Goal: Download file/media

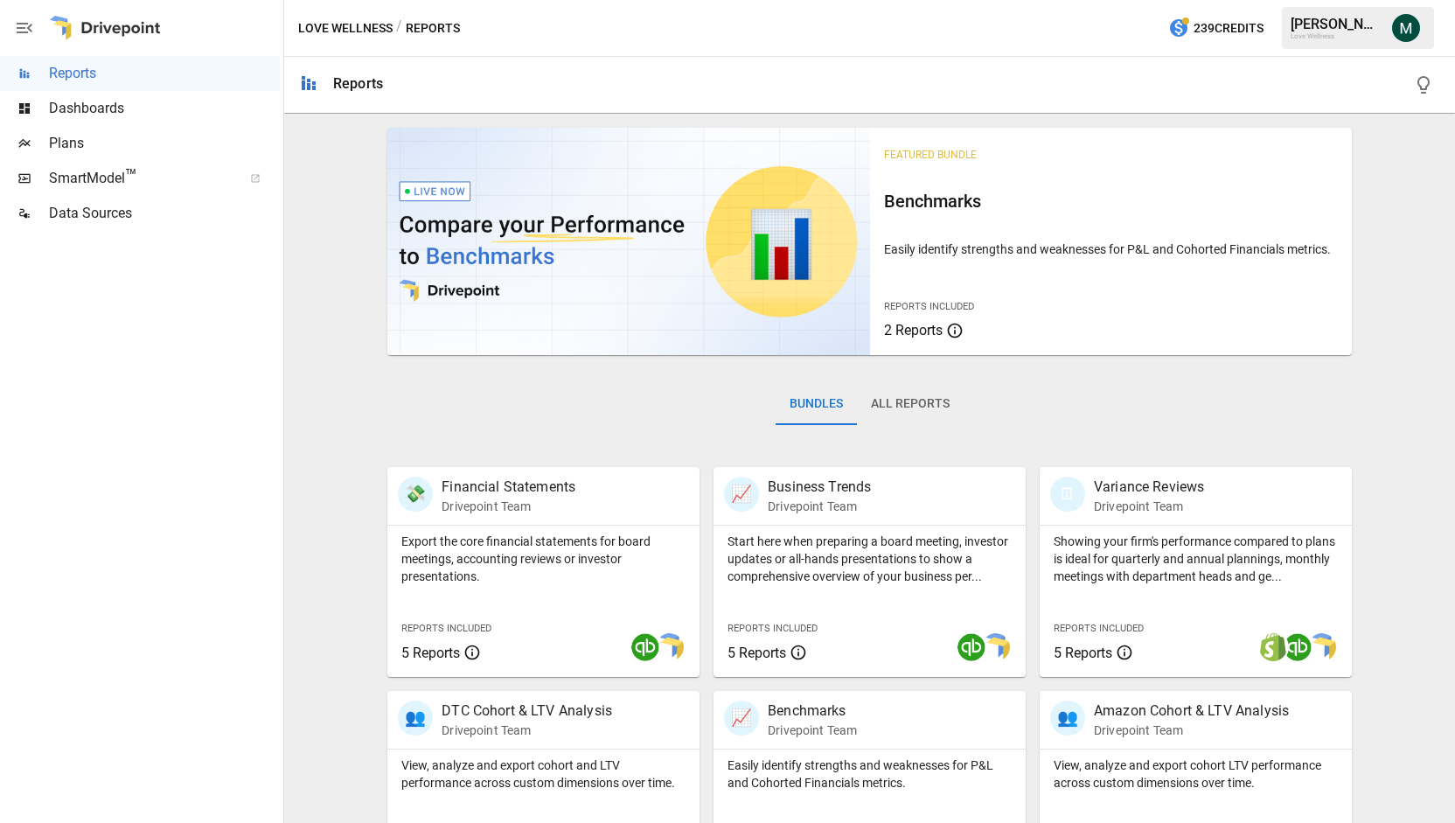
scroll to position [308, 0]
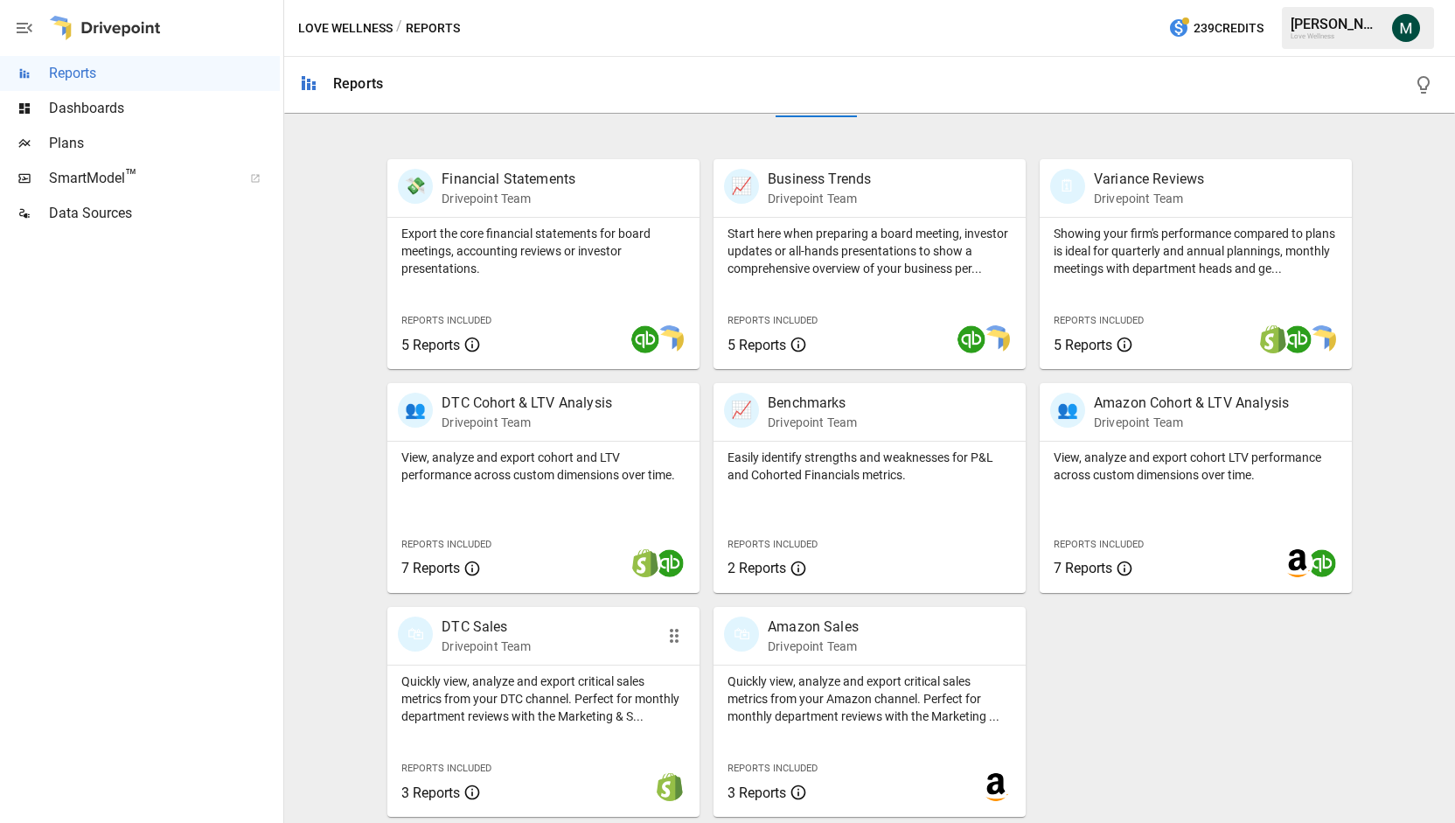
click at [484, 639] on p "Drivepoint Team" at bounding box center [486, 646] width 89 height 17
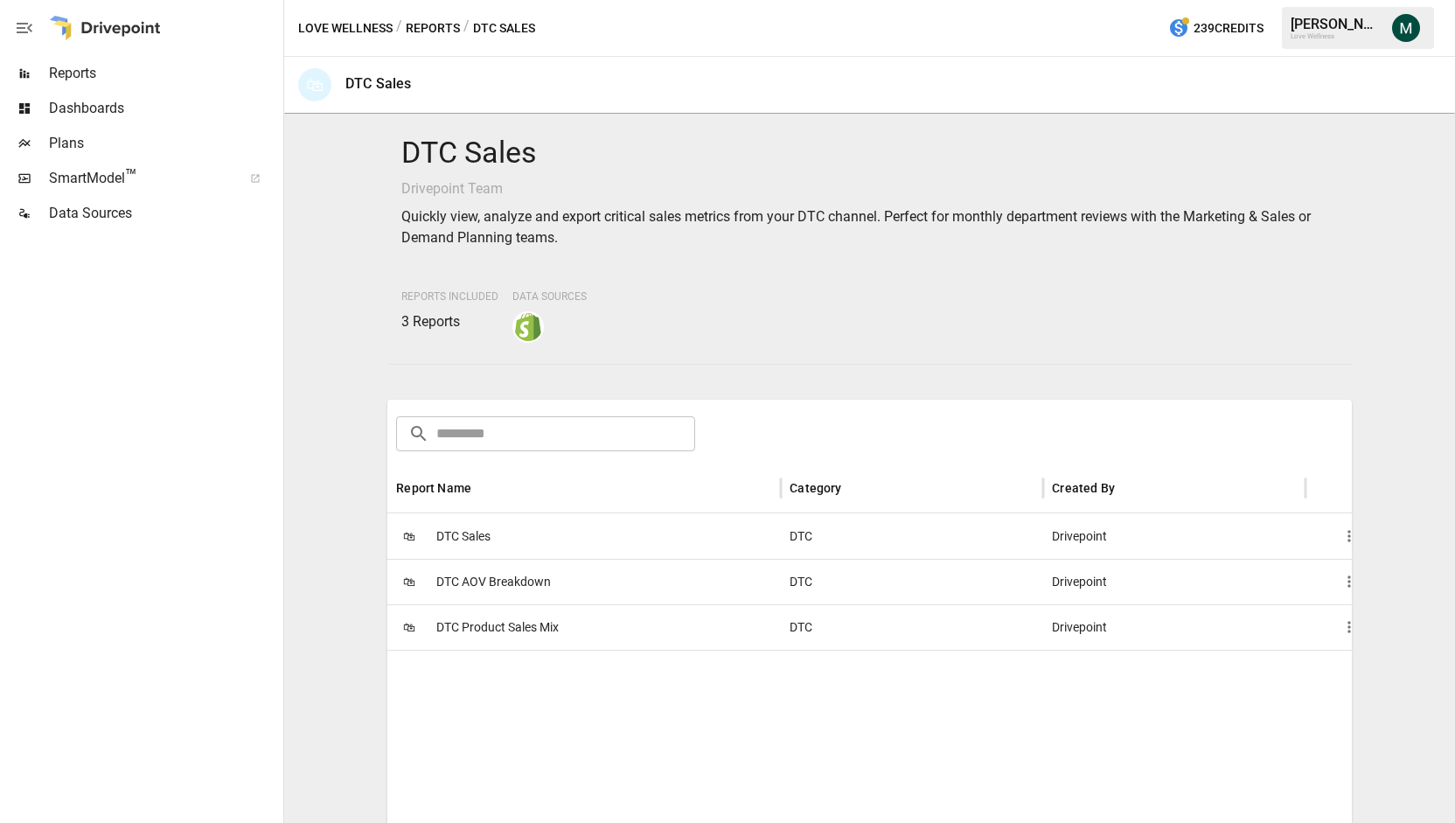
click at [467, 542] on span "DTC Sales" at bounding box center [463, 536] width 54 height 45
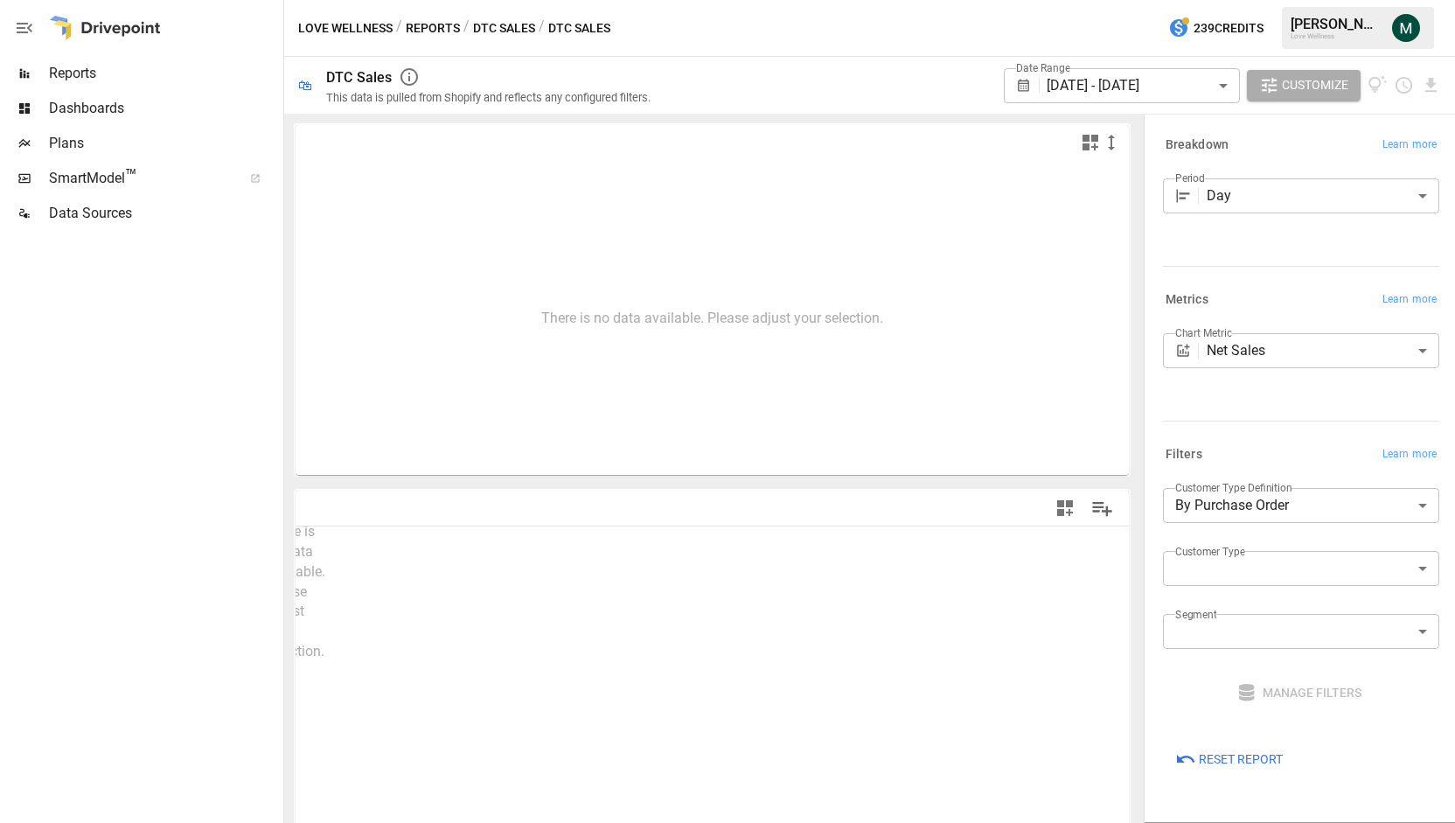
type input "**********"
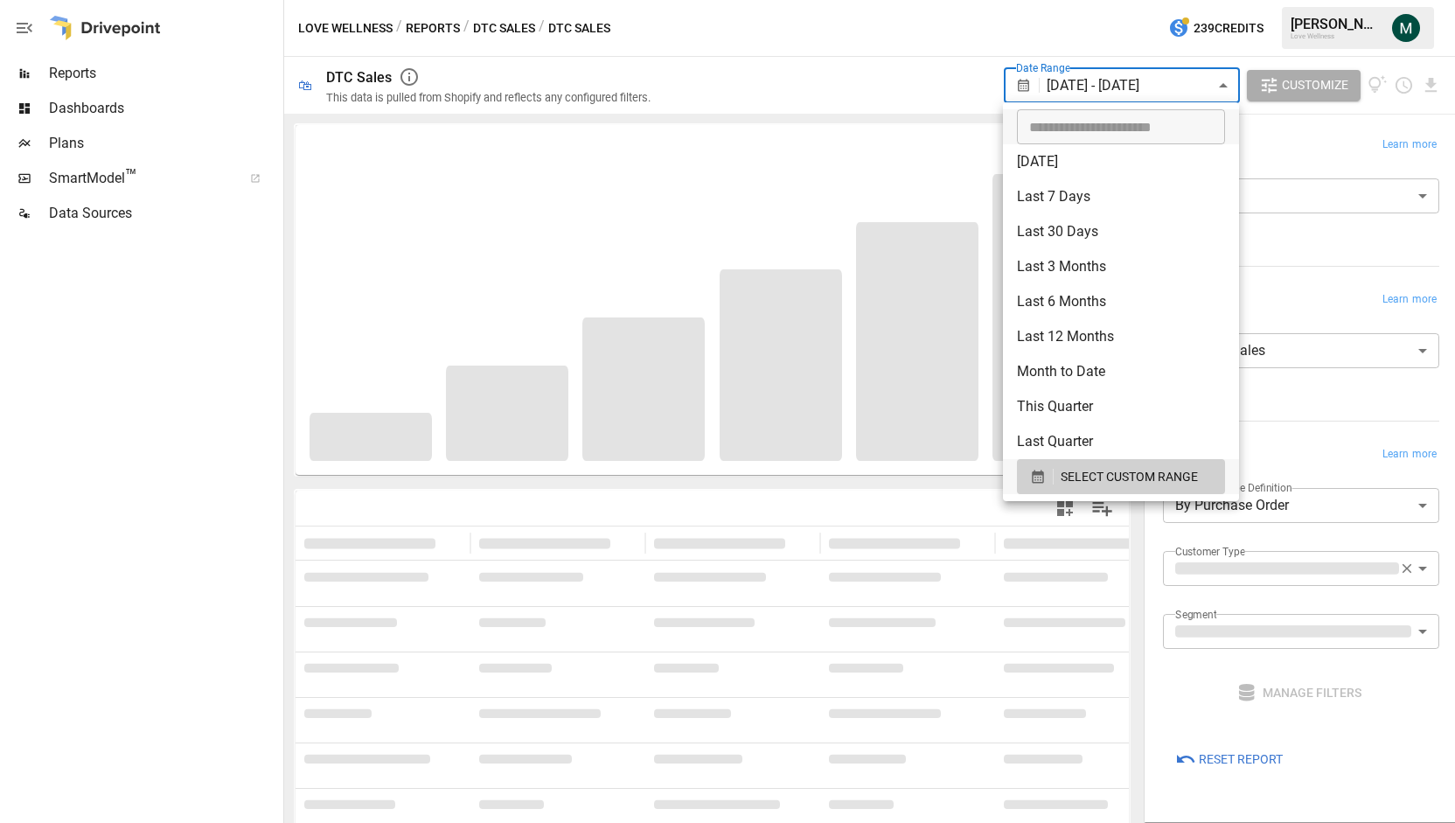
click at [1209, 0] on body "**********" at bounding box center [727, 0] width 1455 height 0
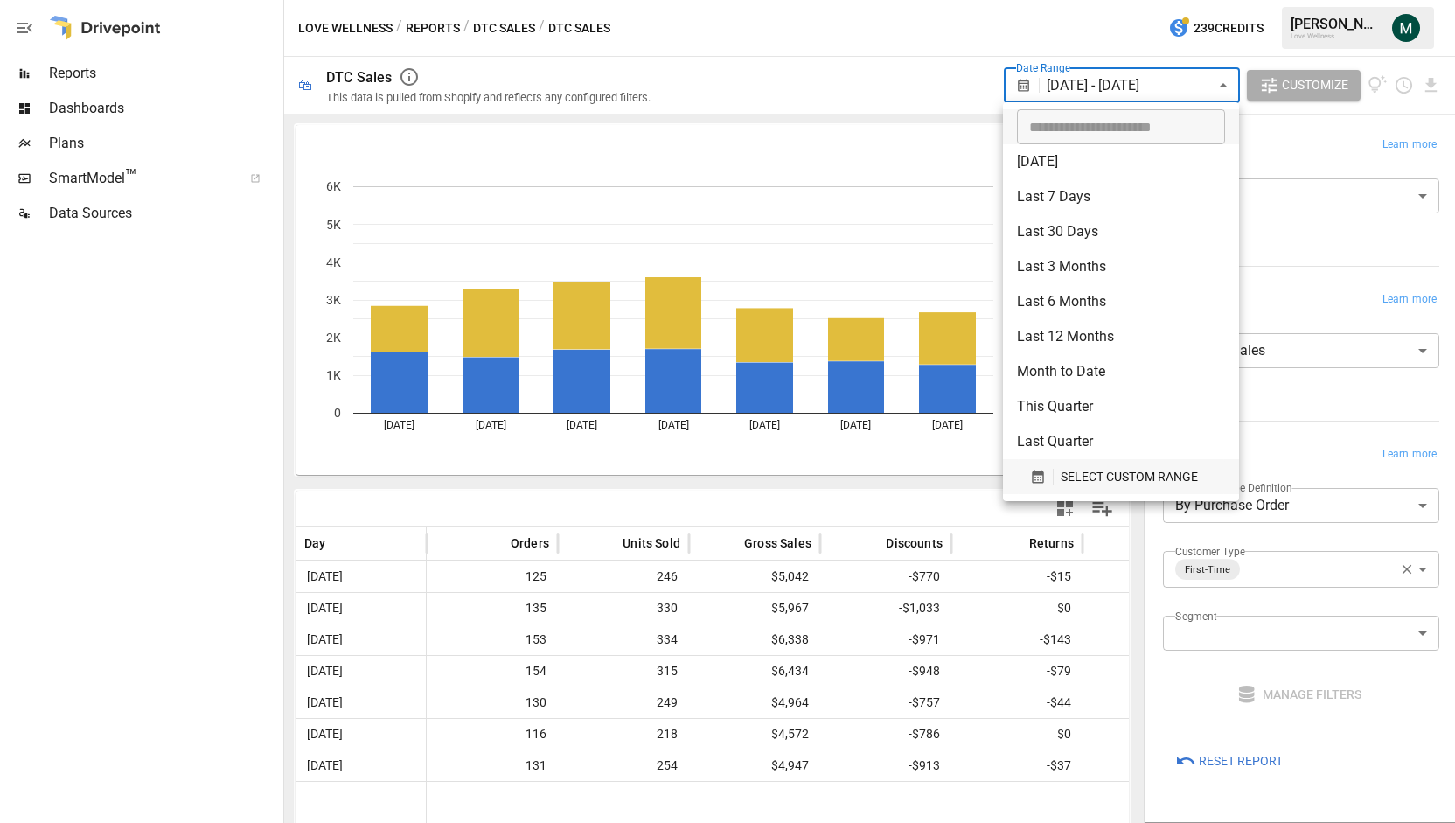
click at [1102, 477] on span "SELECT CUSTOM RANGE" at bounding box center [1129, 477] width 137 height 22
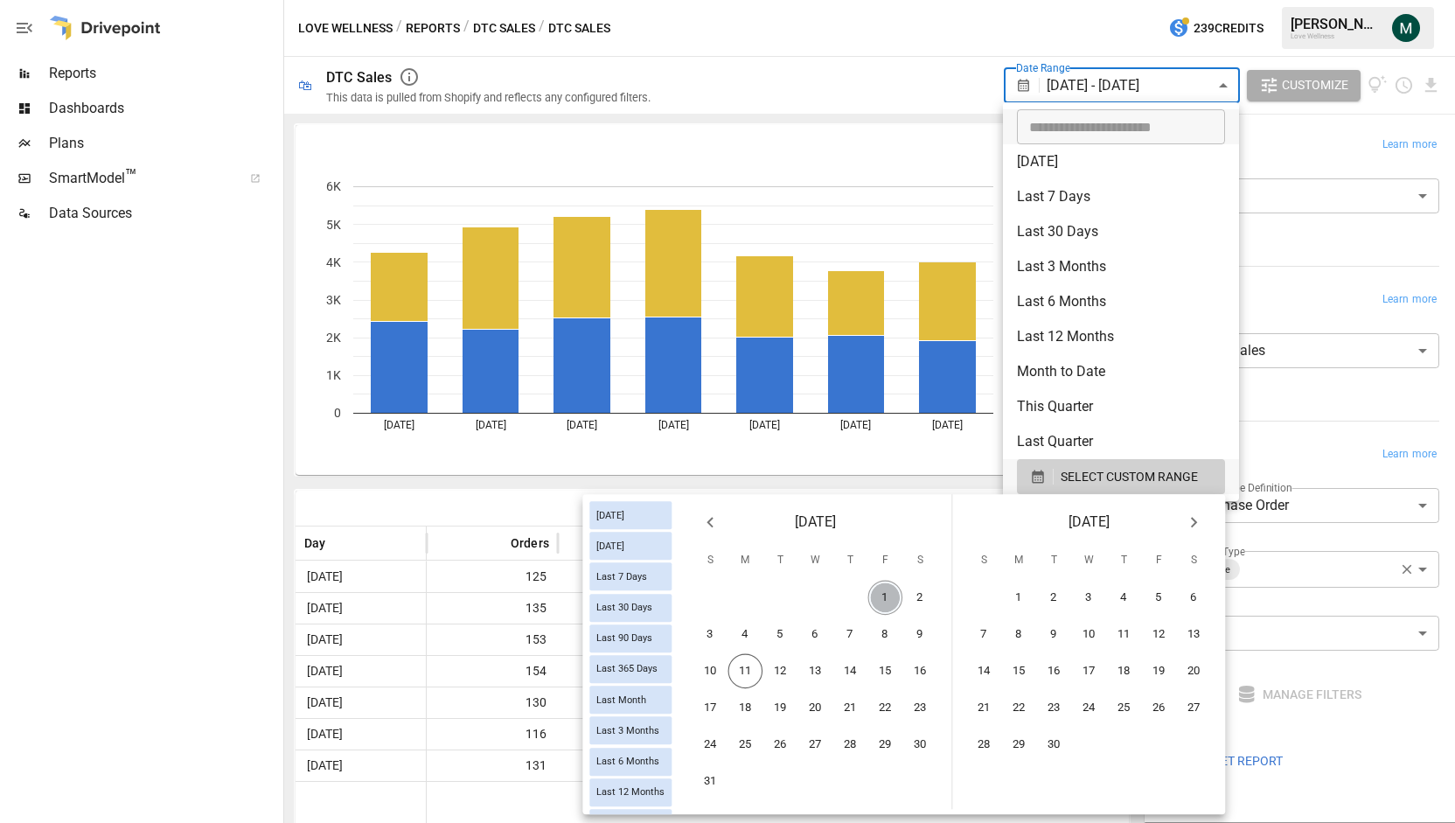
click at [877, 603] on button "1" at bounding box center [885, 598] width 35 height 35
click at [706, 679] on button "10" at bounding box center [711, 671] width 35 height 35
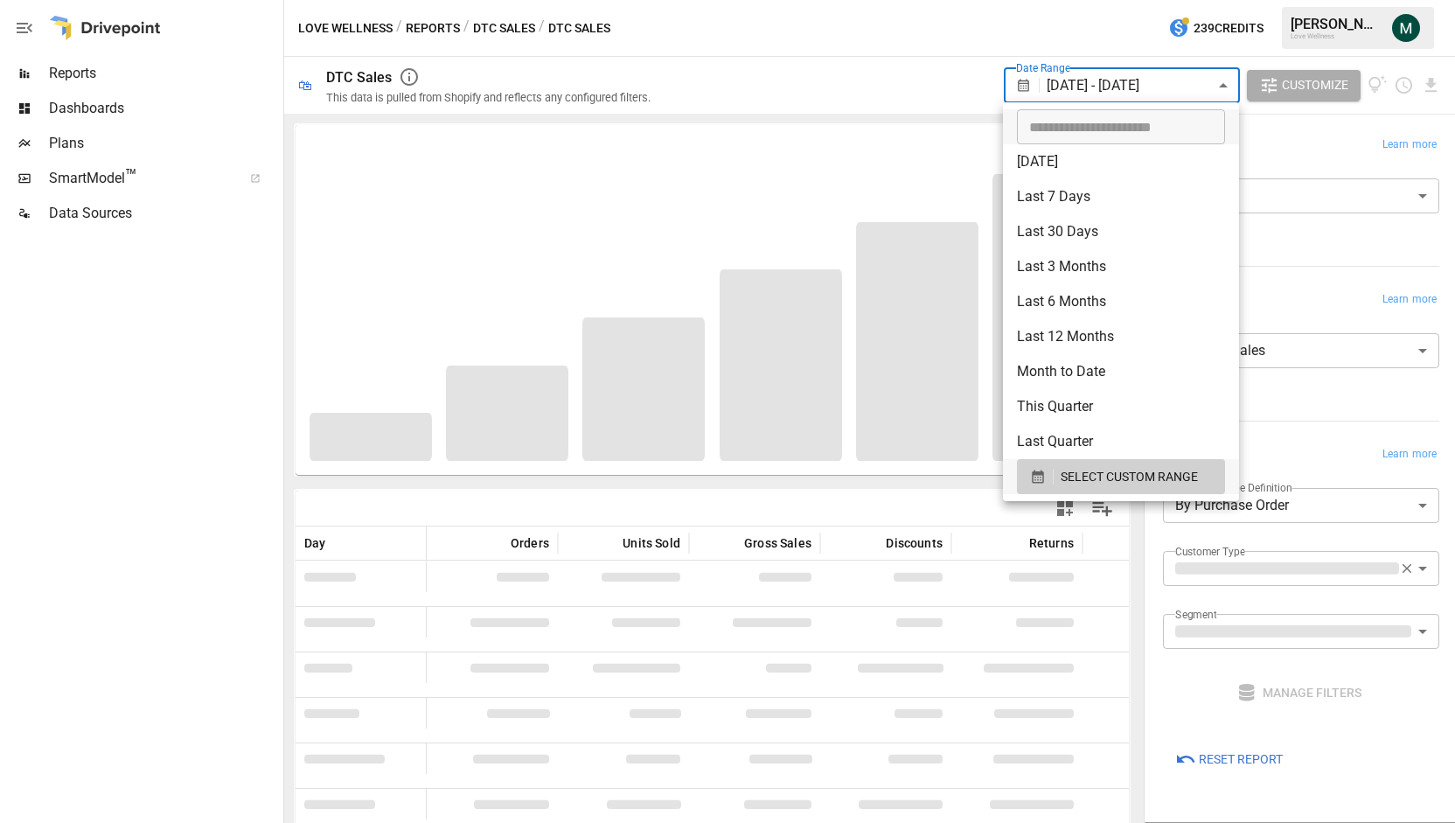
click at [864, 37] on div at bounding box center [727, 411] width 1455 height 823
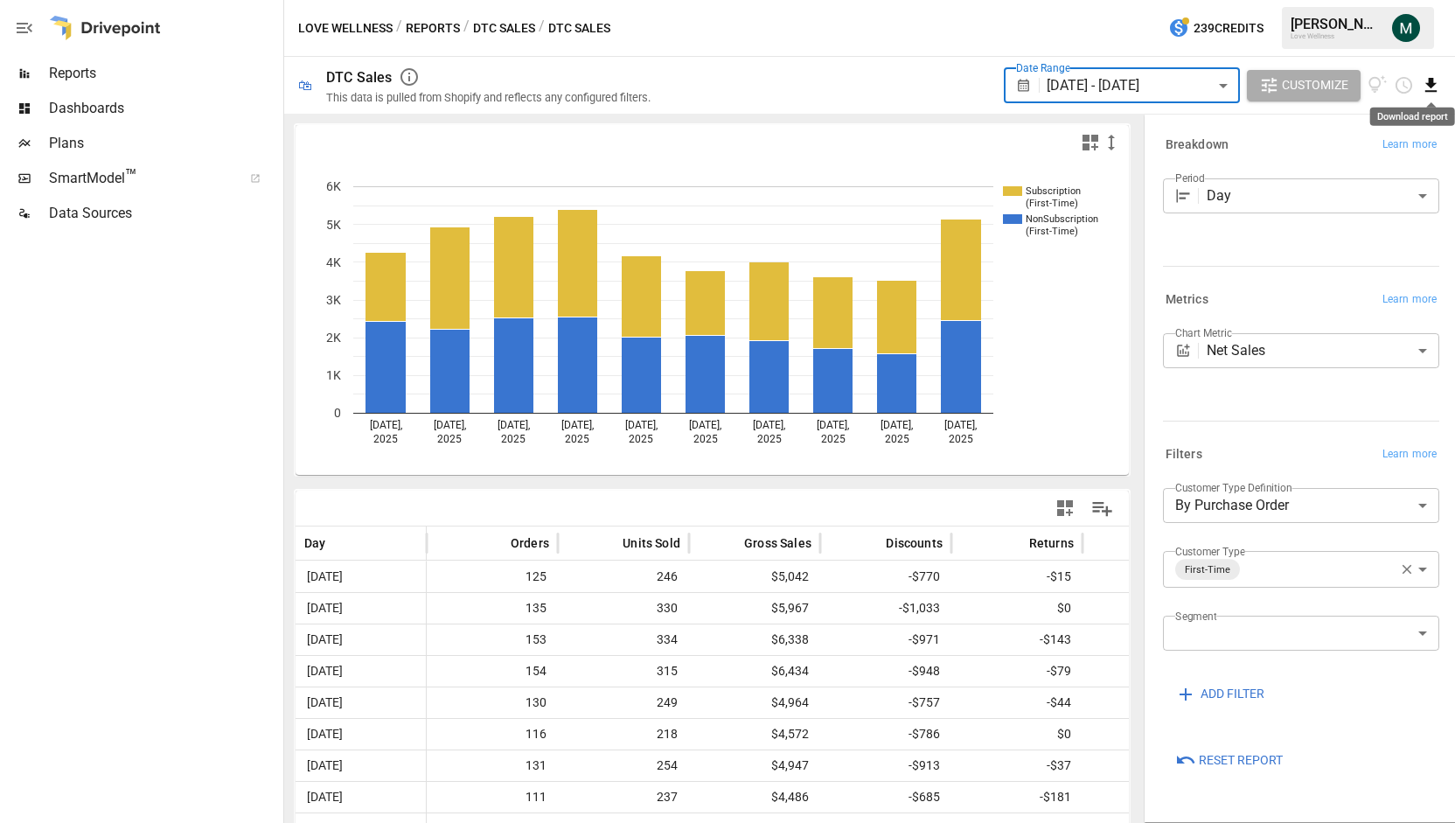
click at [1428, 80] on icon "Download report" at bounding box center [1431, 85] width 20 height 20
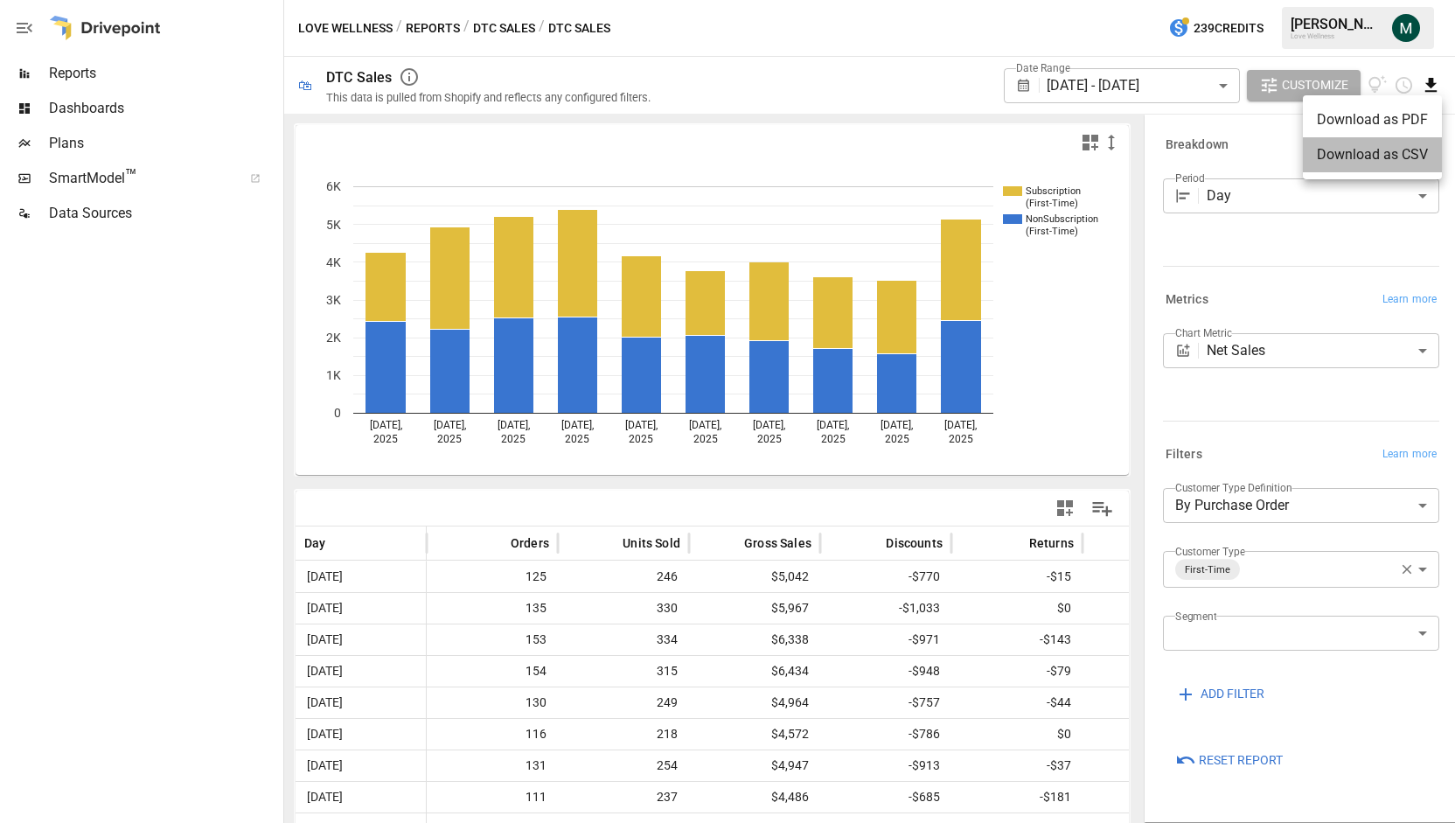
click at [1371, 143] on li "Download as CSV" at bounding box center [1372, 154] width 139 height 35
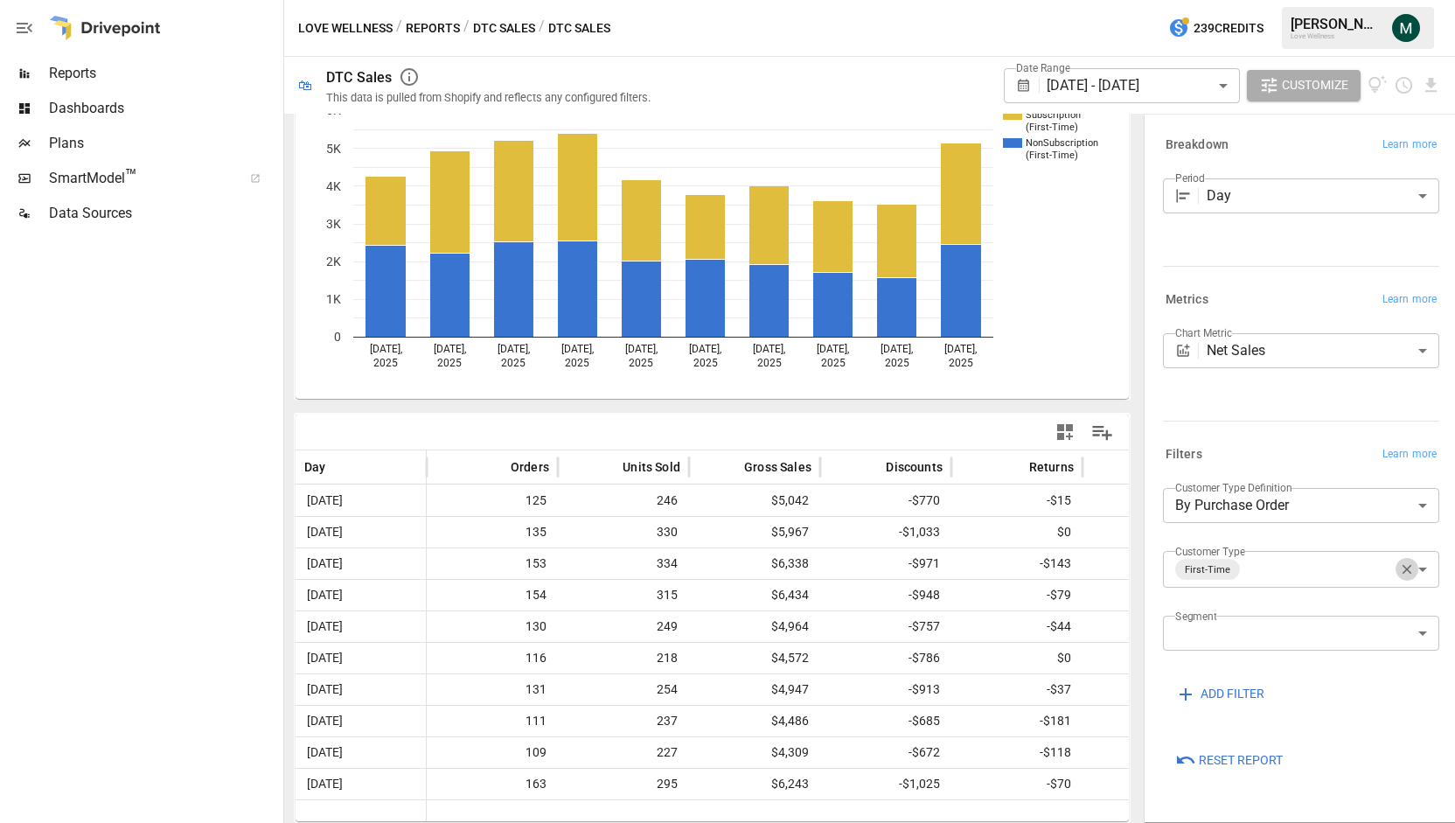
click at [1406, 578] on button "button" at bounding box center [1407, 569] width 23 height 23
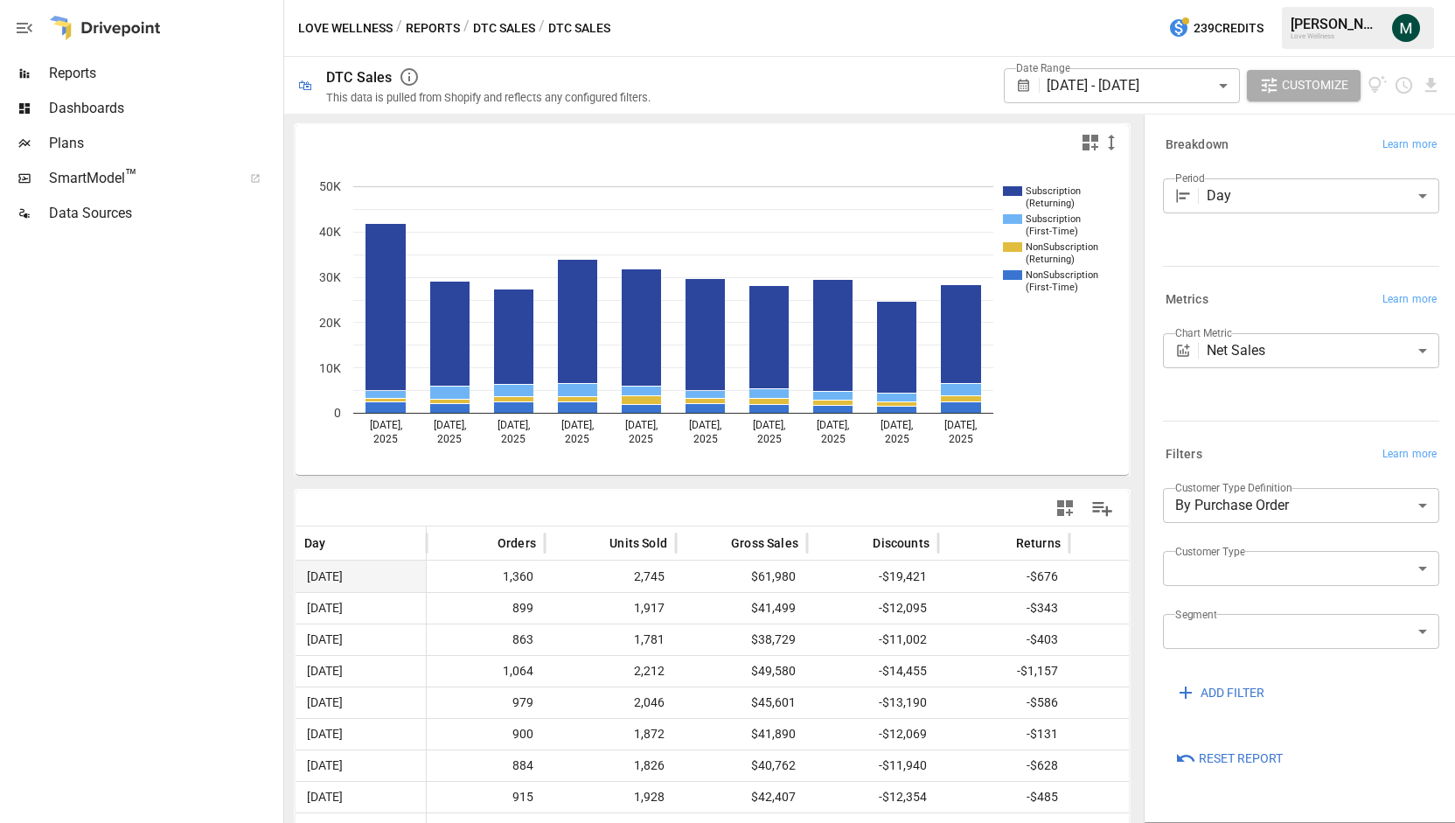
scroll to position [76, 0]
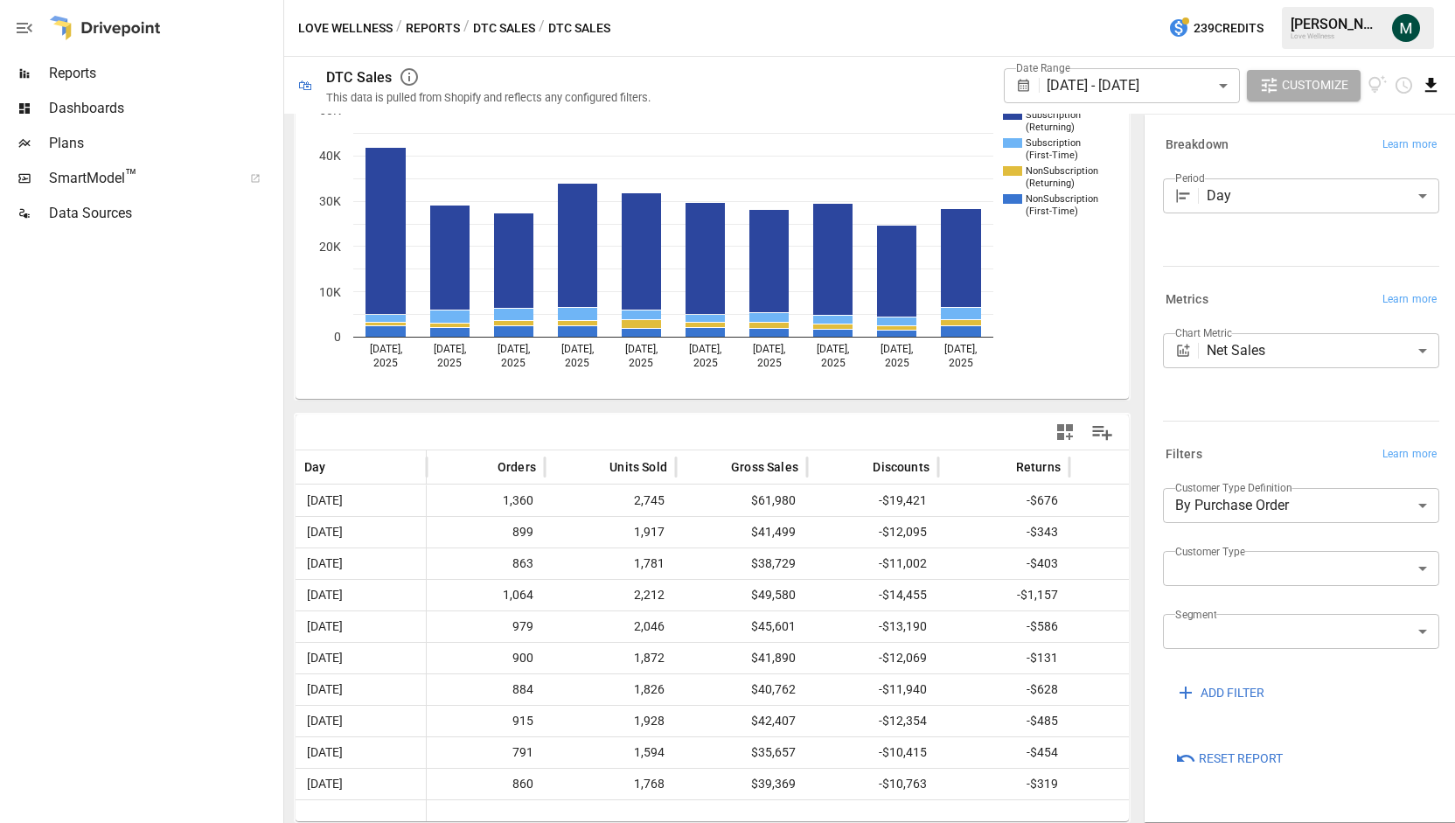
click at [1433, 79] on icon "Download report" at bounding box center [1431, 85] width 11 height 14
click at [1387, 161] on li "Download as CSV" at bounding box center [1372, 154] width 139 height 35
